Goal: Navigation & Orientation: Find specific page/section

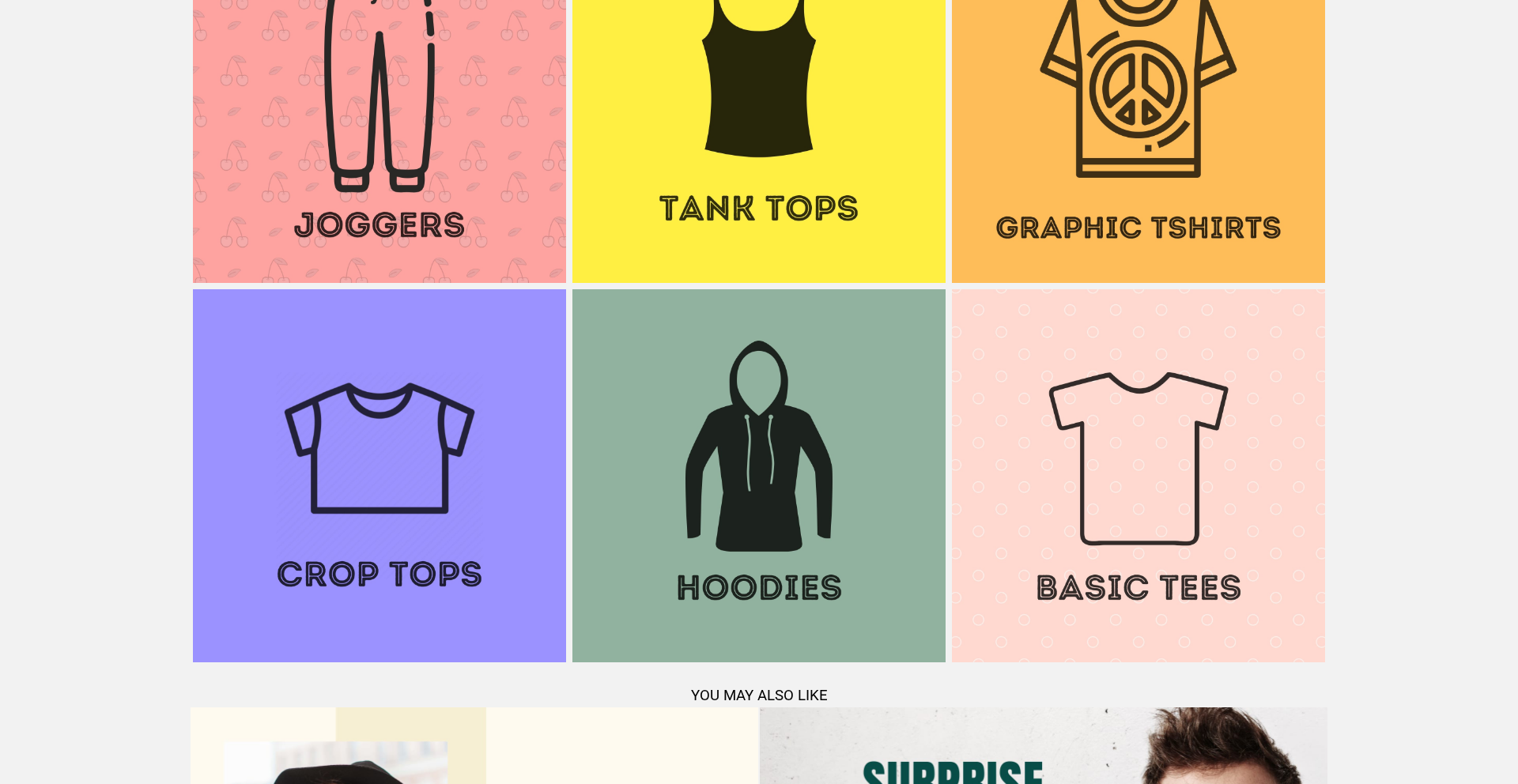
scroll to position [1897, 0]
click at [738, 391] on img at bounding box center [759, 475] width 373 height 373
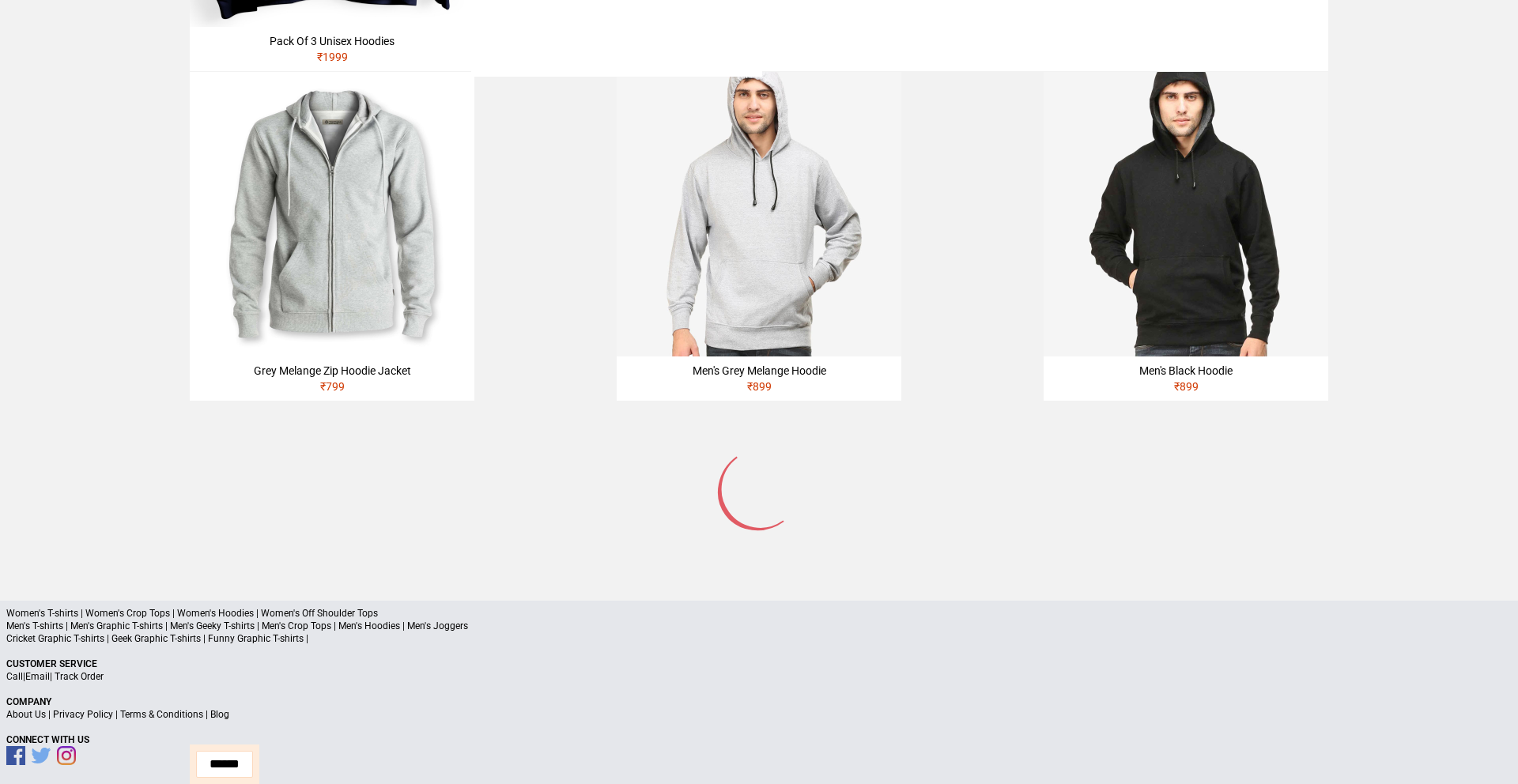
scroll to position [888, 0]
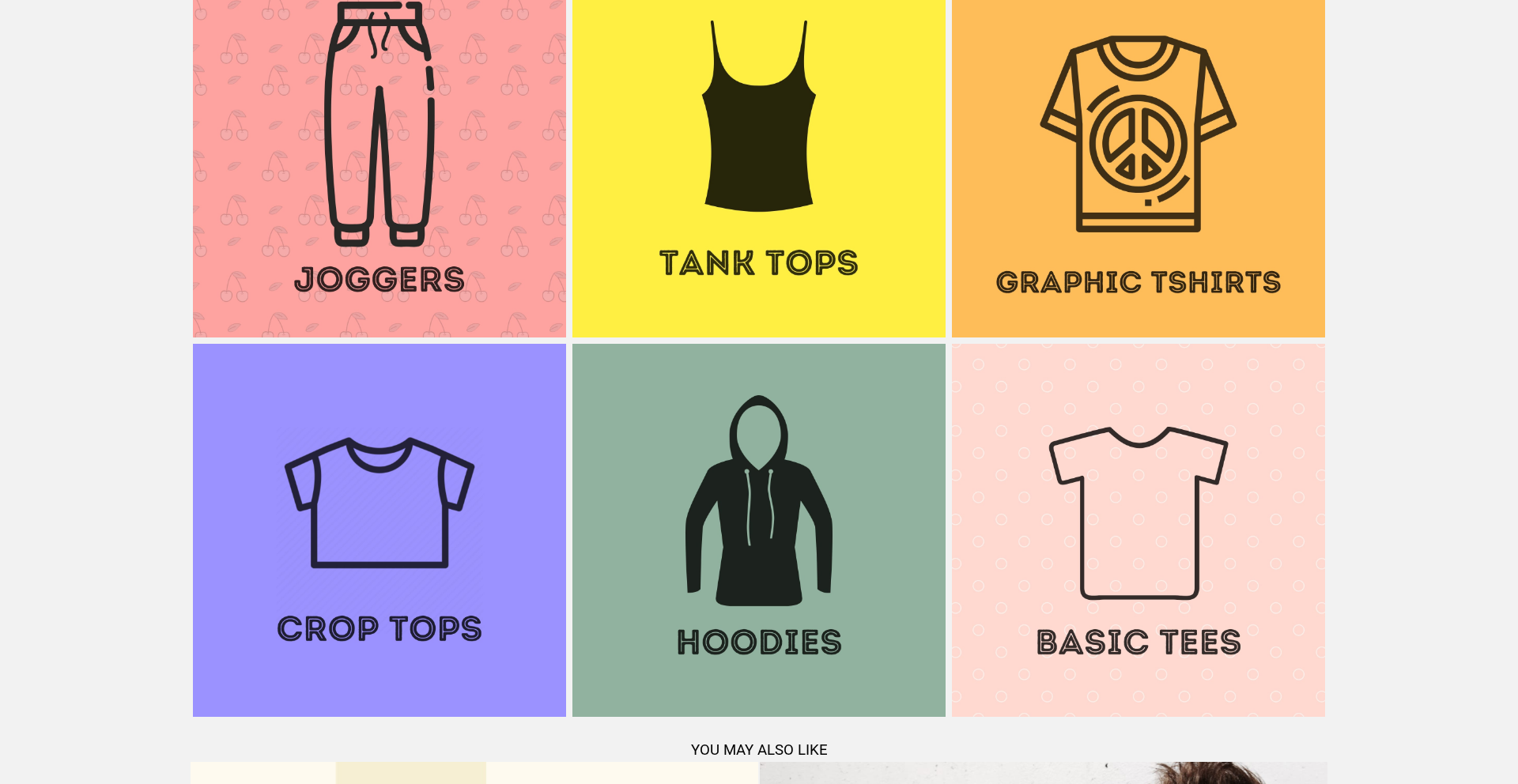
scroll to position [1842, 0]
